Goal: Complete application form

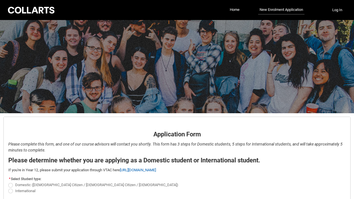
scroll to position [44, 0]
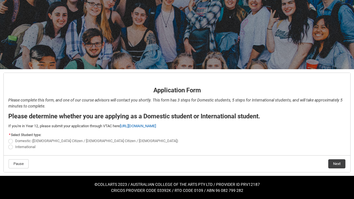
click at [11, 140] on span "REDU_Application_Form_for_Applicant flow" at bounding box center [10, 141] width 5 height 5
click at [8, 138] on input "Domestic ([DEMOGRAPHIC_DATA] Citizen / [DEMOGRAPHIC_DATA] Citizen / [DEMOGRAPHI…" at bounding box center [8, 138] width 0 height 0
radio input "true"
click at [336, 162] on button "Next" at bounding box center [336, 163] width 17 height 9
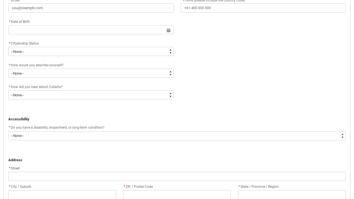
scroll to position [244, 0]
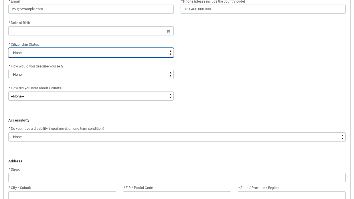
click at [151, 53] on select "--None-- [DEMOGRAPHIC_DATA] Humanitarian Visa [DEMOGRAPHIC_DATA] citizen Other …" at bounding box center [90, 52] width 165 height 9
type lightning-select "Citizenship.1"
click at [8, 48] on select "--None-- [DEMOGRAPHIC_DATA] Humanitarian Visa [DEMOGRAPHIC_DATA] citizen Other …" at bounding box center [90, 52] width 165 height 9
select select "Citizenship.1"
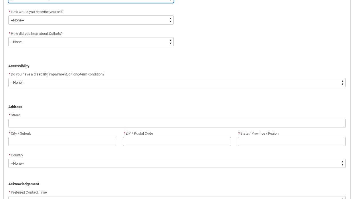
scroll to position [390, 0]
